Goal: Navigation & Orientation: Understand site structure

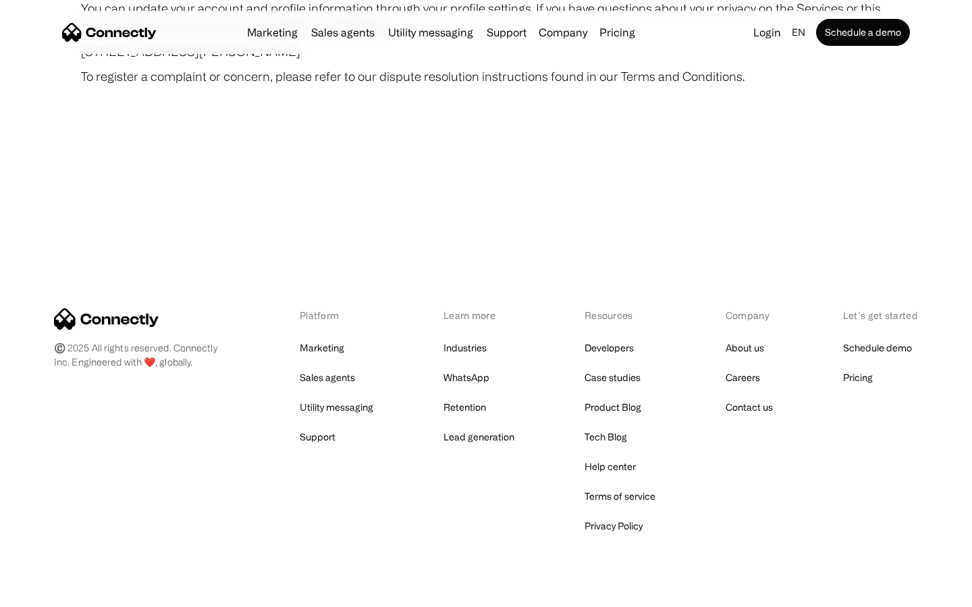
scroll to position [7855, 0]
